Goal: Navigation & Orientation: Find specific page/section

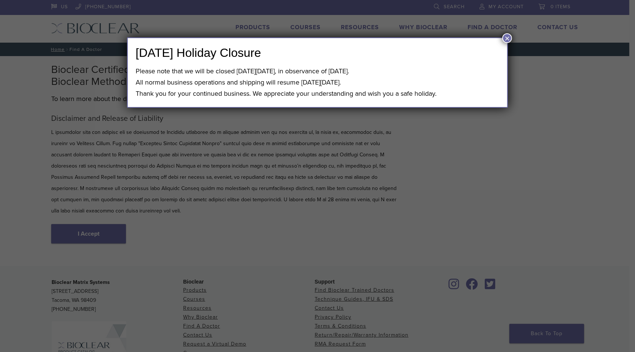
click at [112, 226] on div "[DATE] Holiday Closure Please note that we will be closed [DATE][DATE], in obse…" at bounding box center [317, 176] width 635 height 352
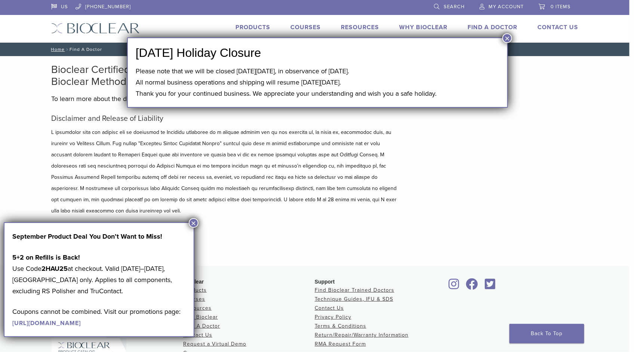
click at [508, 39] on button "×" at bounding box center [507, 38] width 10 height 10
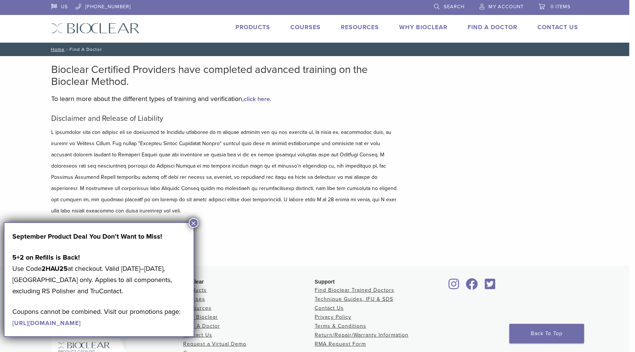
click at [192, 221] on button "×" at bounding box center [194, 223] width 10 height 10
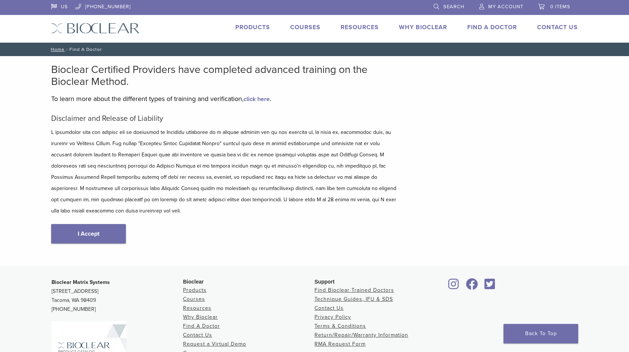
click at [98, 224] on link "I Accept" at bounding box center [88, 233] width 75 height 19
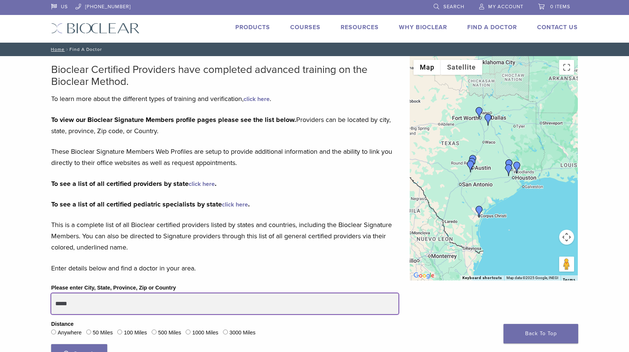
click at [117, 301] on input "*****" at bounding box center [225, 303] width 348 height 21
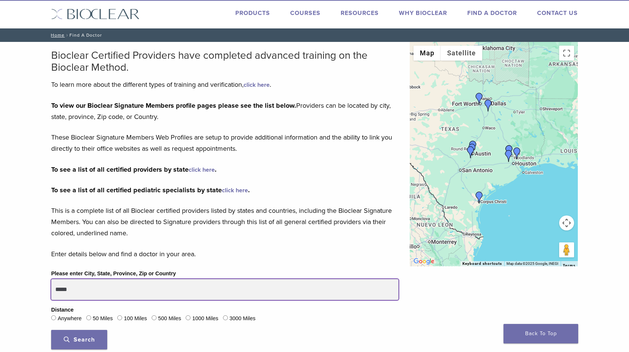
scroll to position [75, 0]
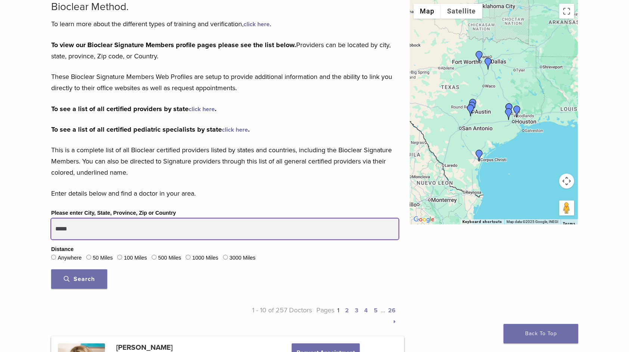
type input "*****"
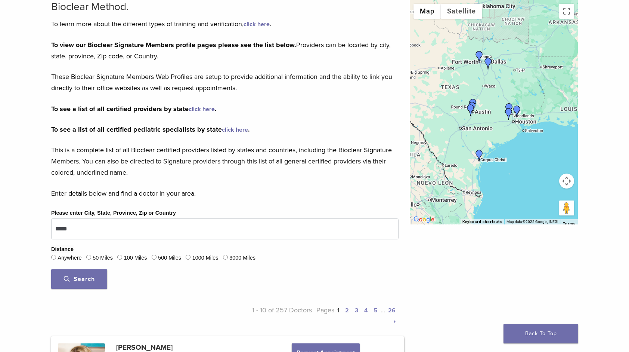
click at [88, 281] on span "Search" at bounding box center [79, 278] width 31 height 7
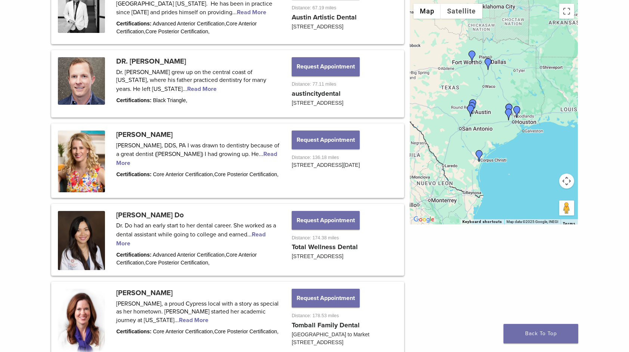
scroll to position [486, 0]
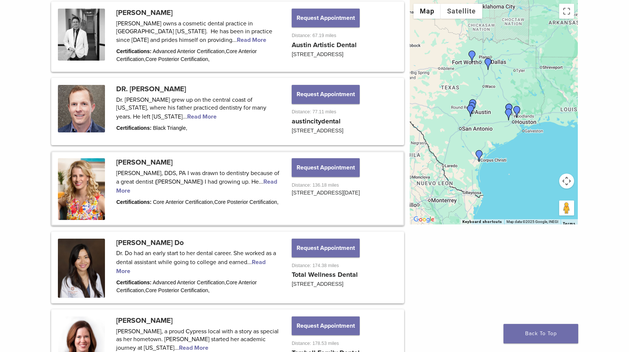
click at [262, 199] on link at bounding box center [227, 188] width 351 height 72
click at [262, 197] on link at bounding box center [227, 188] width 351 height 72
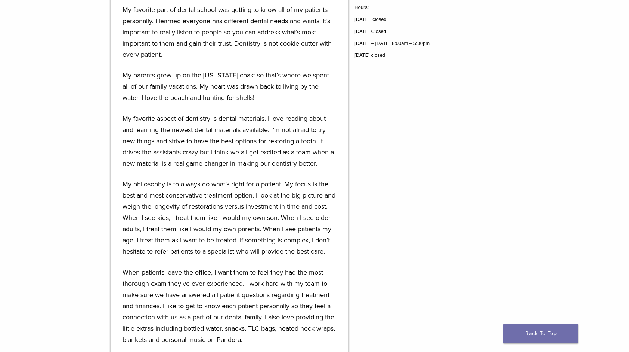
scroll to position [411, 0]
